Goal: Transaction & Acquisition: Purchase product/service

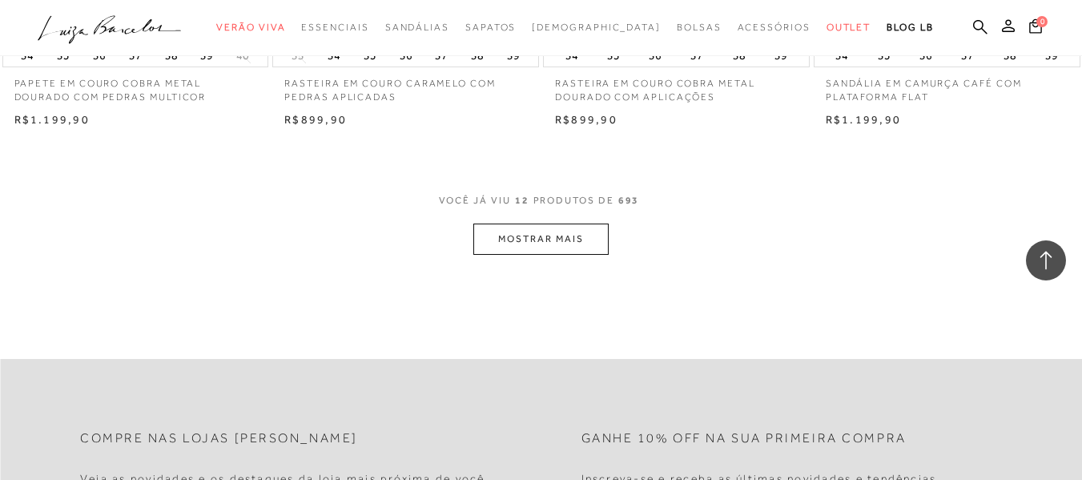
scroll to position [1362, 0]
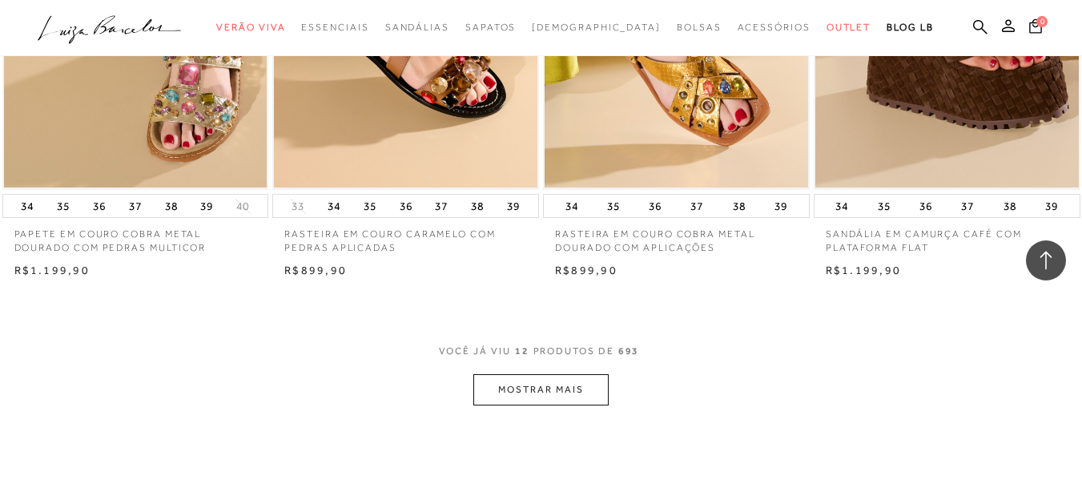
click at [557, 390] on button "MOSTRAR MAIS" at bounding box center [540, 389] width 135 height 31
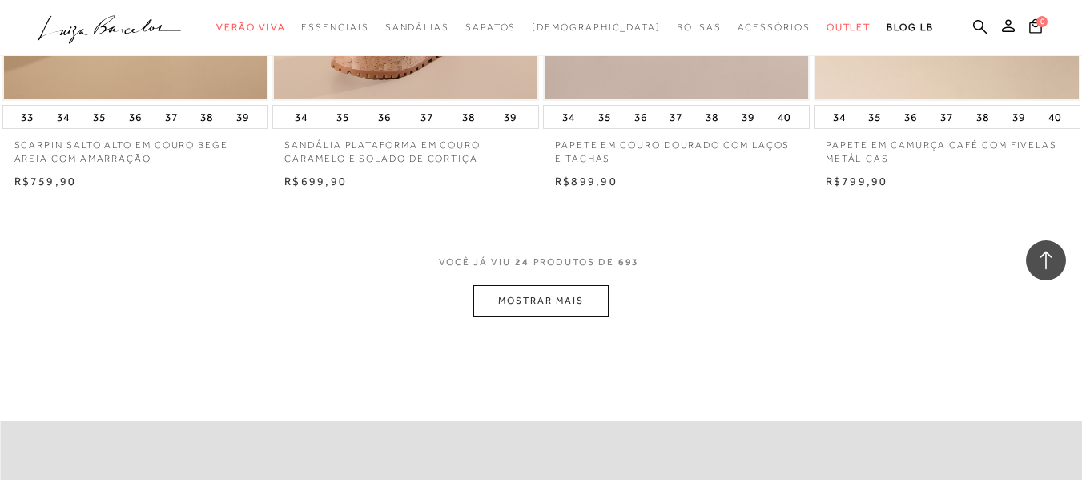
scroll to position [2964, 0]
click at [549, 297] on button "MOSTRAR MAIS" at bounding box center [540, 299] width 135 height 31
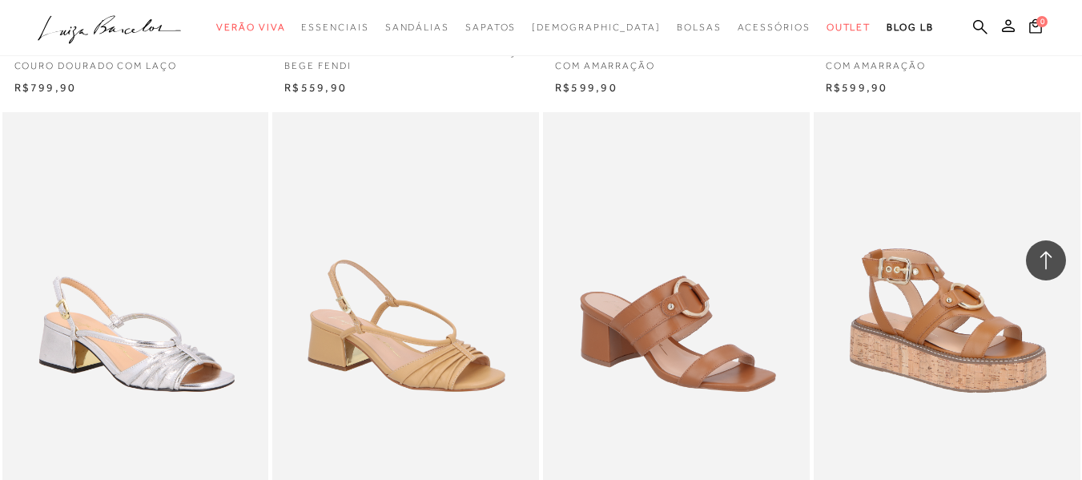
scroll to position [4486, 0]
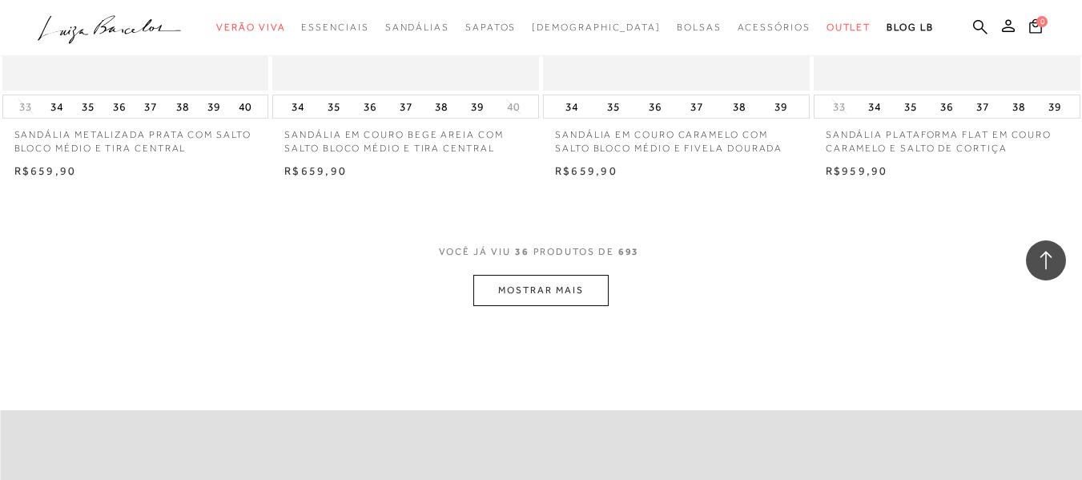
click at [548, 291] on button "MOSTRAR MAIS" at bounding box center [540, 290] width 135 height 31
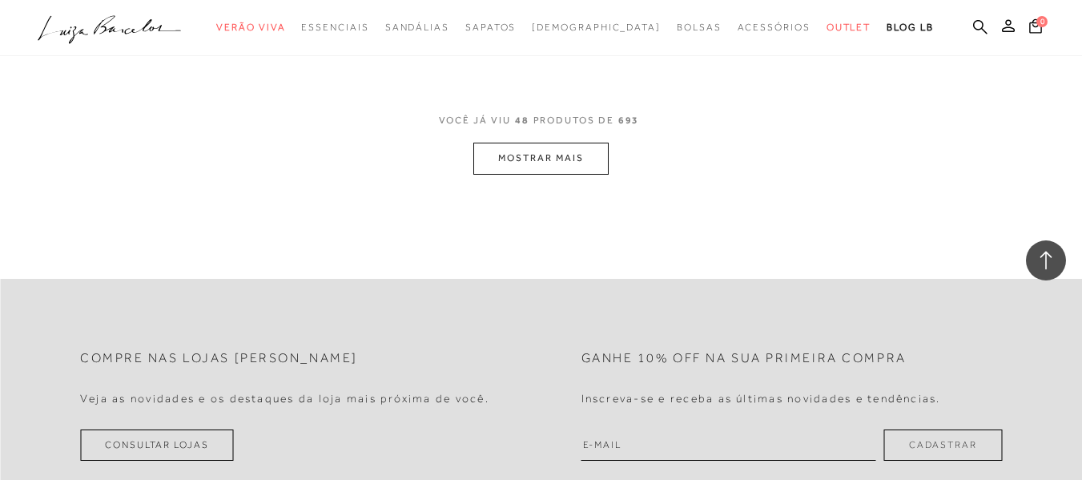
scroll to position [6168, 0]
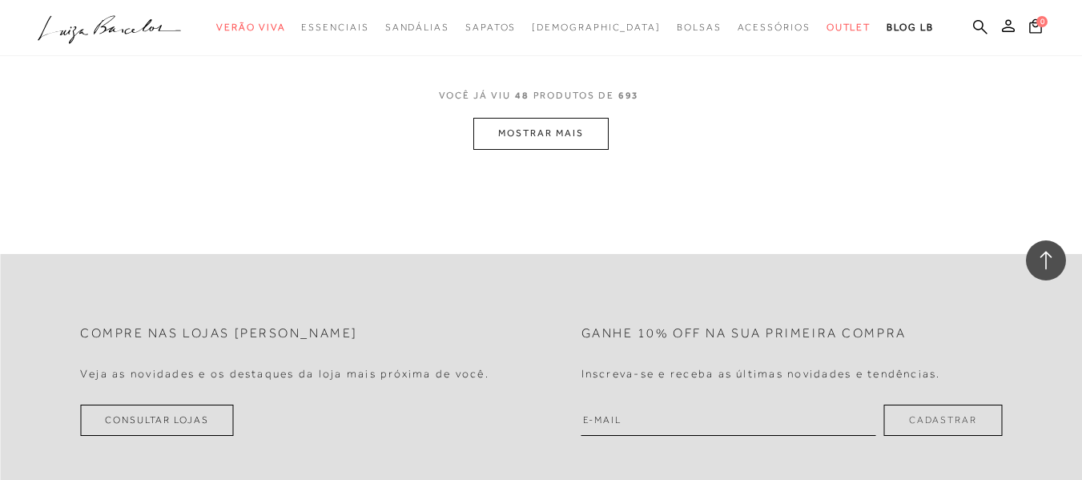
click at [516, 128] on button "MOSTRAR MAIS" at bounding box center [540, 133] width 135 height 31
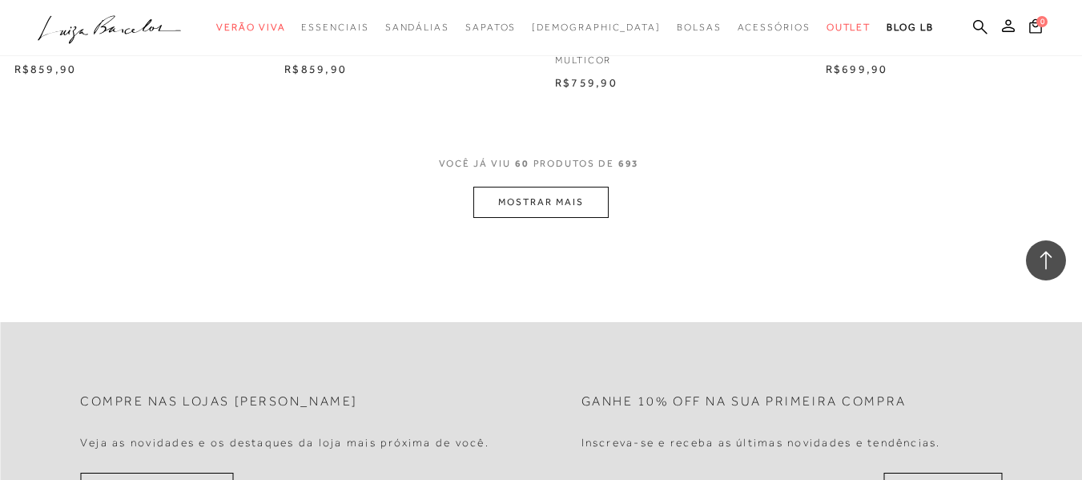
scroll to position [8010, 0]
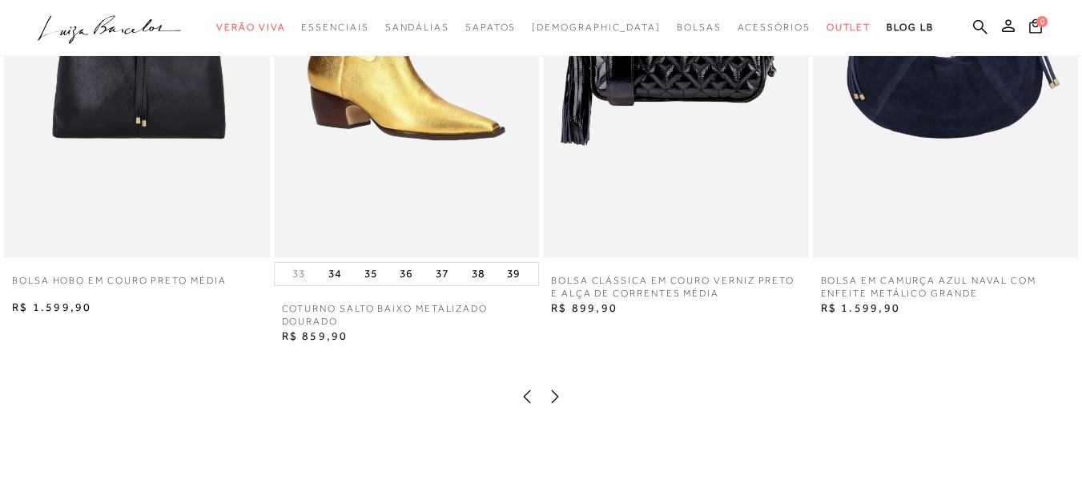
scroll to position [1121, 0]
